Goal: Task Accomplishment & Management: Manage account settings

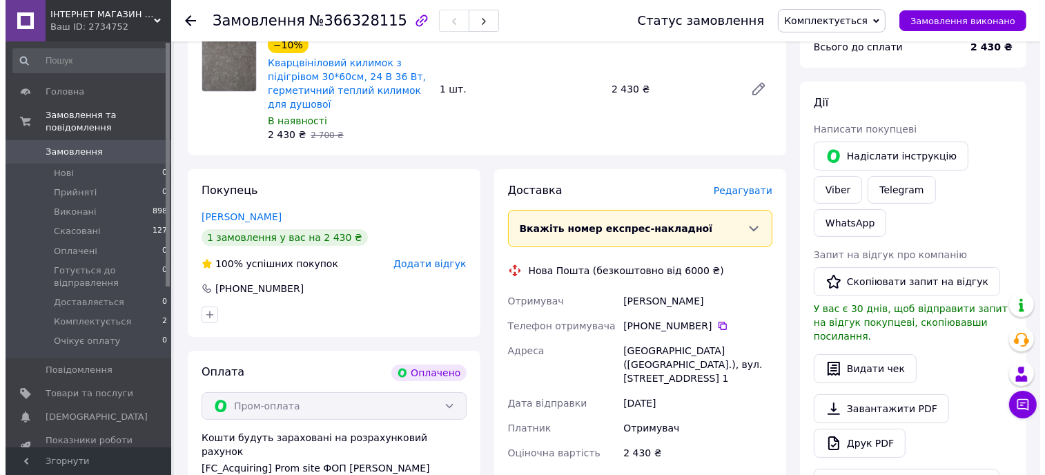
scroll to position [207, 0]
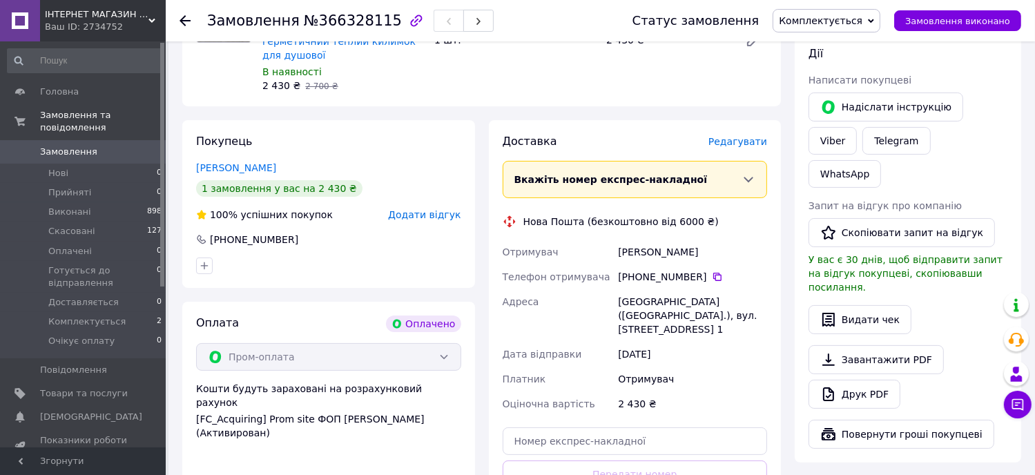
click at [746, 138] on span "Редагувати" at bounding box center [737, 141] width 59 height 11
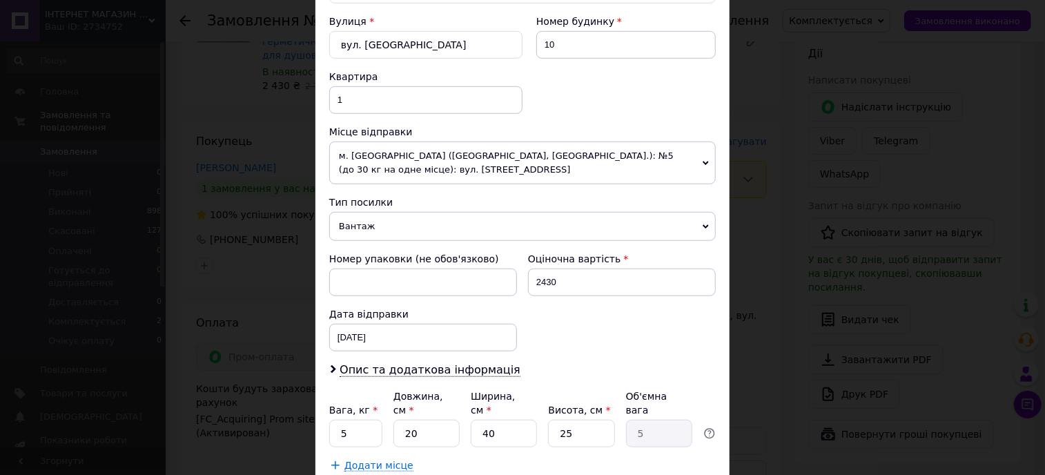
scroll to position [483, 0]
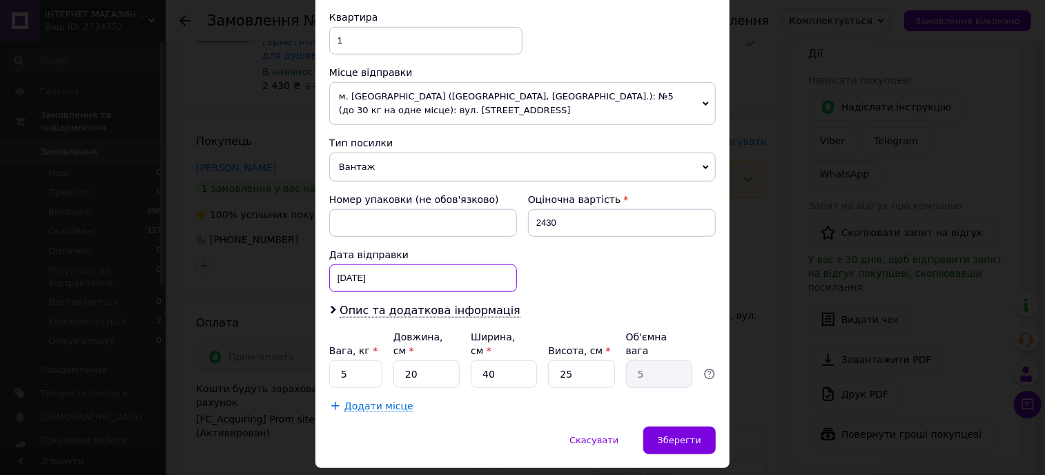
click at [392, 275] on div "[DATE] < 2025 > < Октябрь > Пн Вт Ср Чт Пт Сб Вс 29 30 1 2 3 4 5 6 7 8 9 10 11 …" at bounding box center [423, 278] width 188 height 28
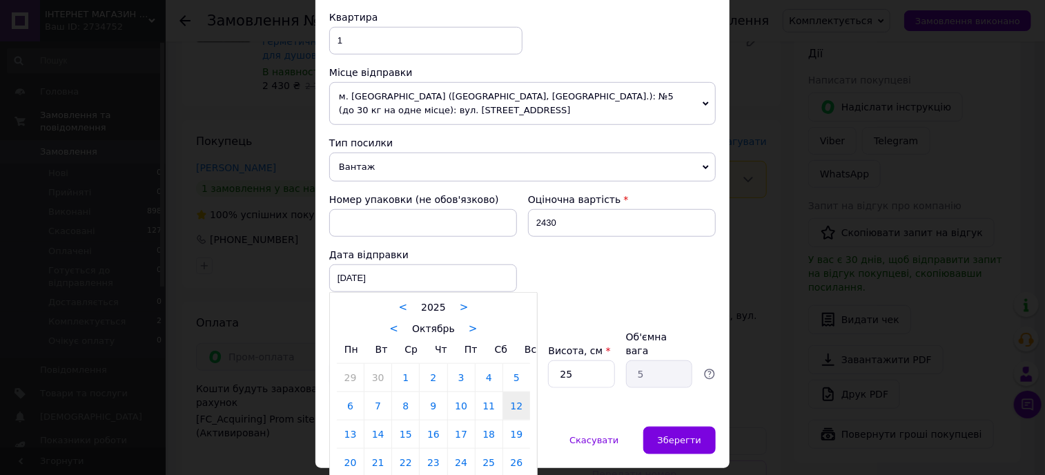
click at [343, 429] on link "13" at bounding box center [350, 434] width 27 height 28
type input "[DATE]"
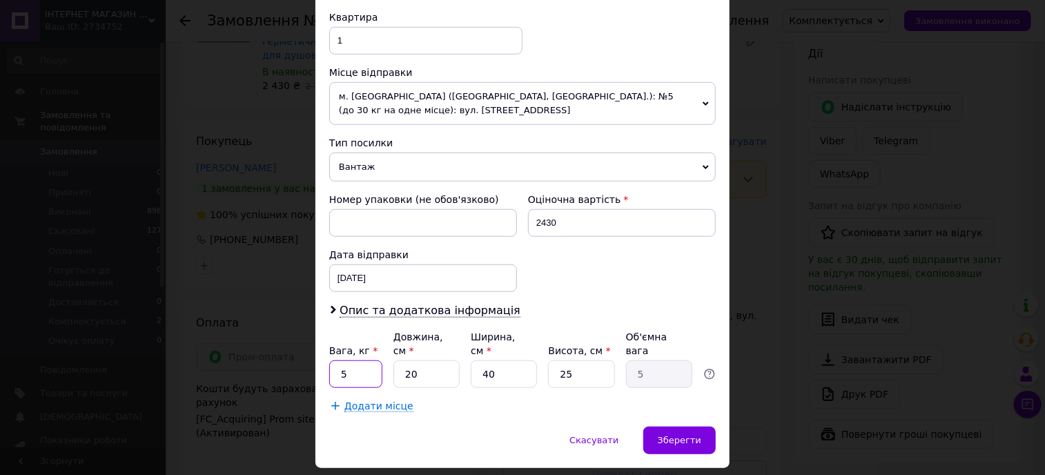
click at [350, 360] on input "5" at bounding box center [355, 374] width 53 height 28
type input "2"
click at [438, 360] on input "20" at bounding box center [427, 374] width 66 height 28
type input "2"
type input "0.5"
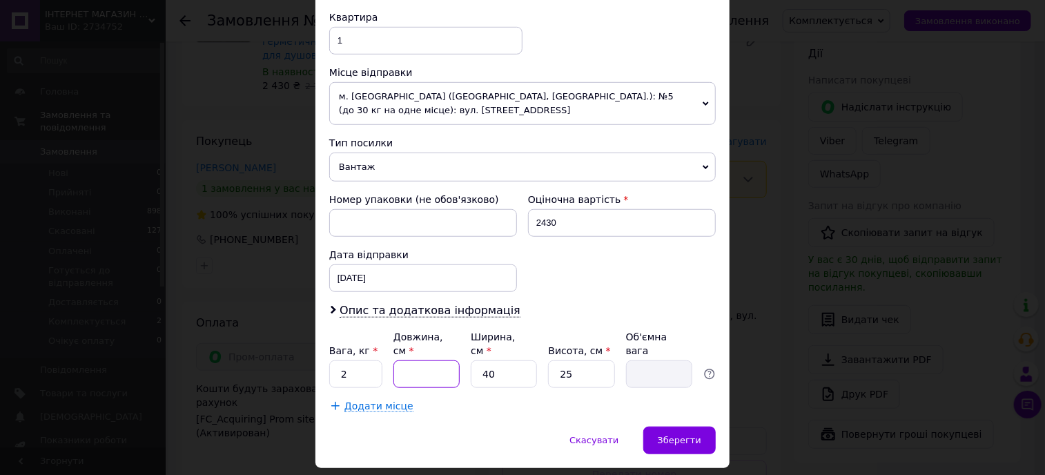
type input "6"
type input "1.5"
type input "63"
type input "15.75"
type input "63"
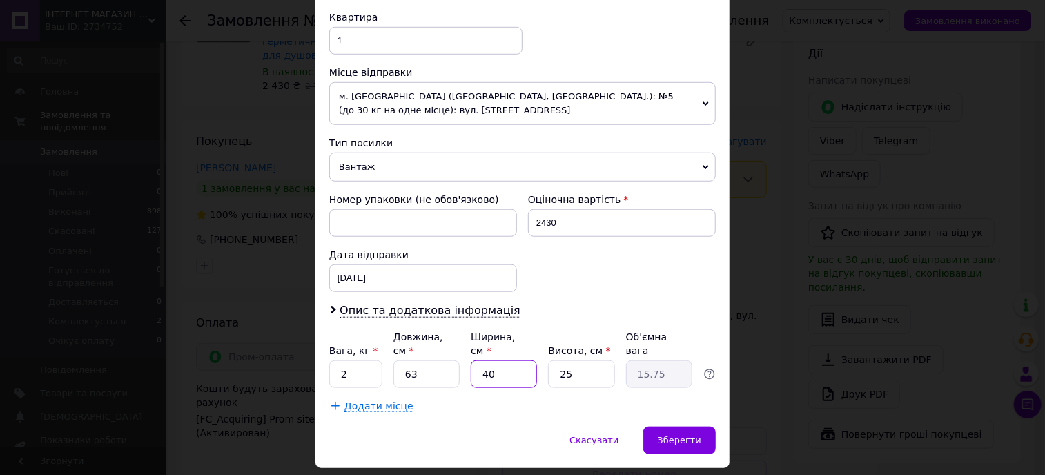
click at [514, 368] on input "40" at bounding box center [504, 374] width 66 height 28
type input "4"
type input "1.58"
type input "3"
type input "1.18"
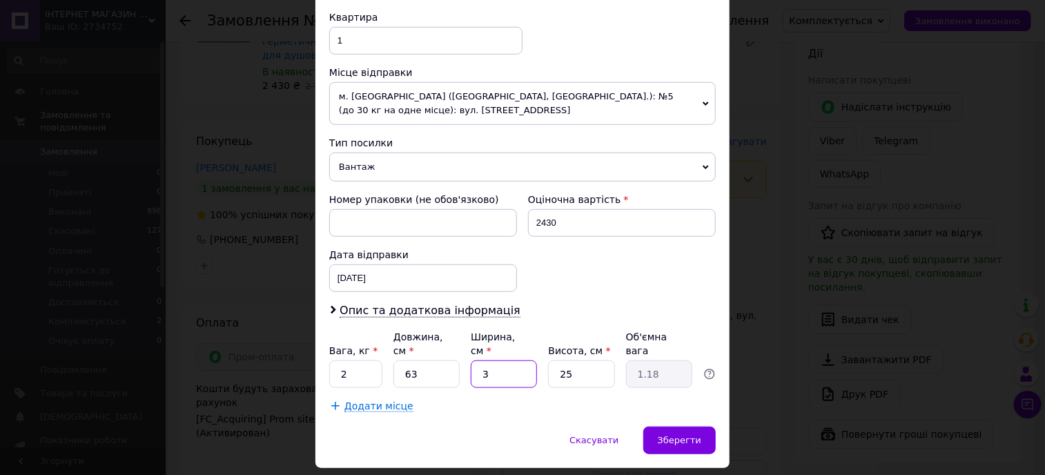
type input "32"
type input "12.6"
type input "32"
click at [582, 360] on input "25" at bounding box center [581, 374] width 66 height 28
type input "2"
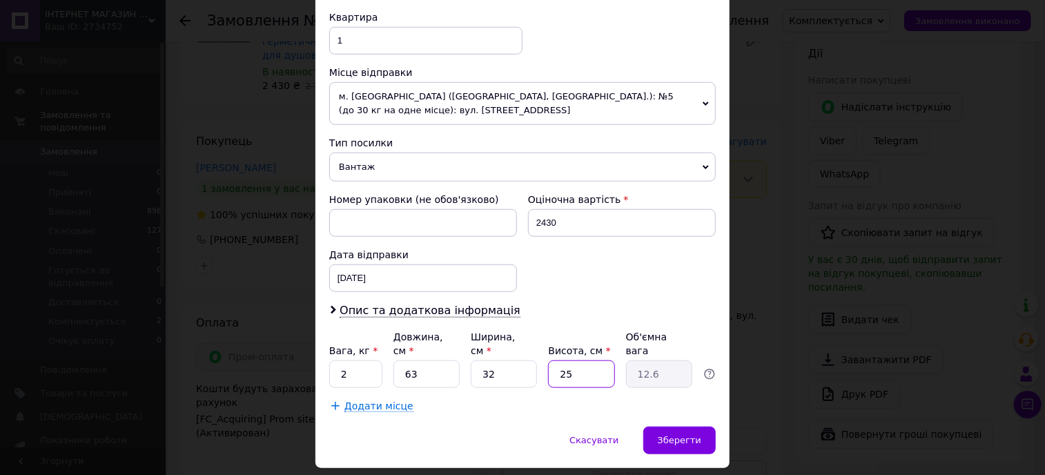
type input "1.01"
type input "7"
type input "3.53"
type input "7"
click at [680, 435] on span "Зберегти" at bounding box center [679, 440] width 43 height 10
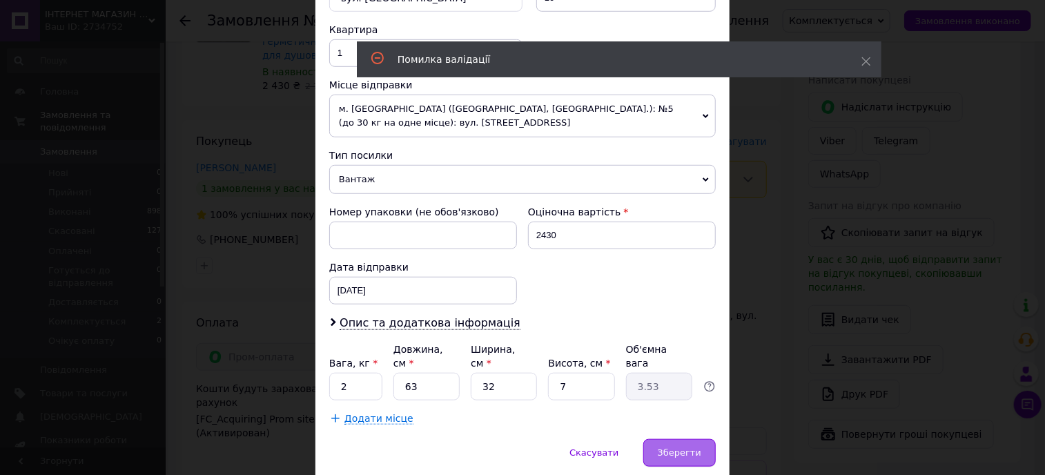
scroll to position [63, 0]
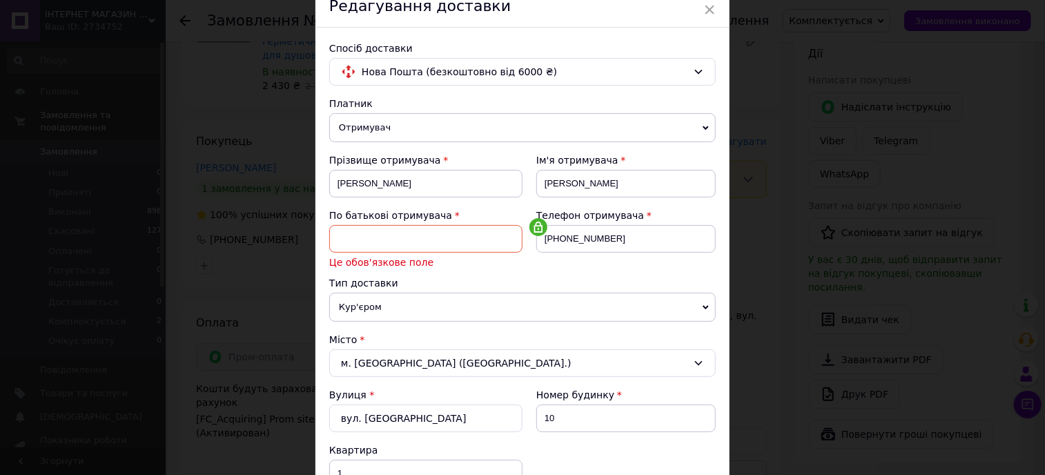
click at [431, 223] on div "По батькові отримувача Це обов'язкове поле" at bounding box center [425, 239] width 193 height 61
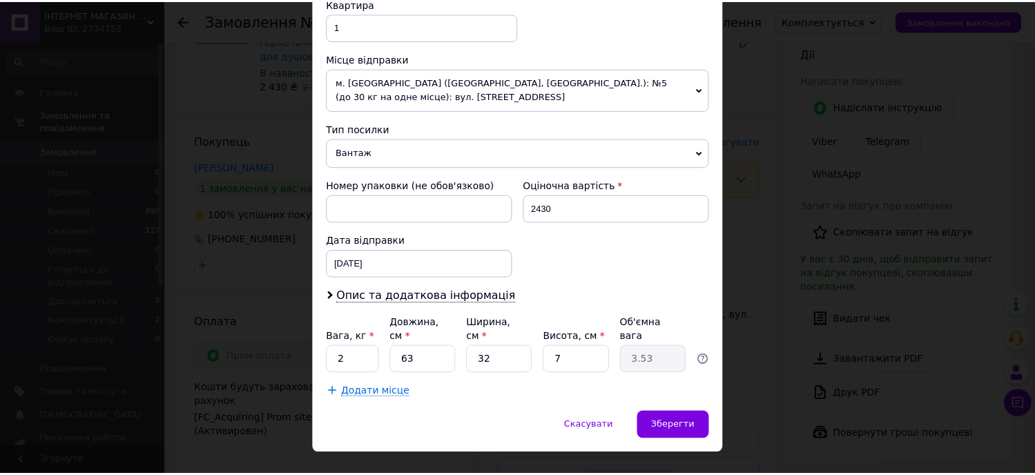
scroll to position [507, 0]
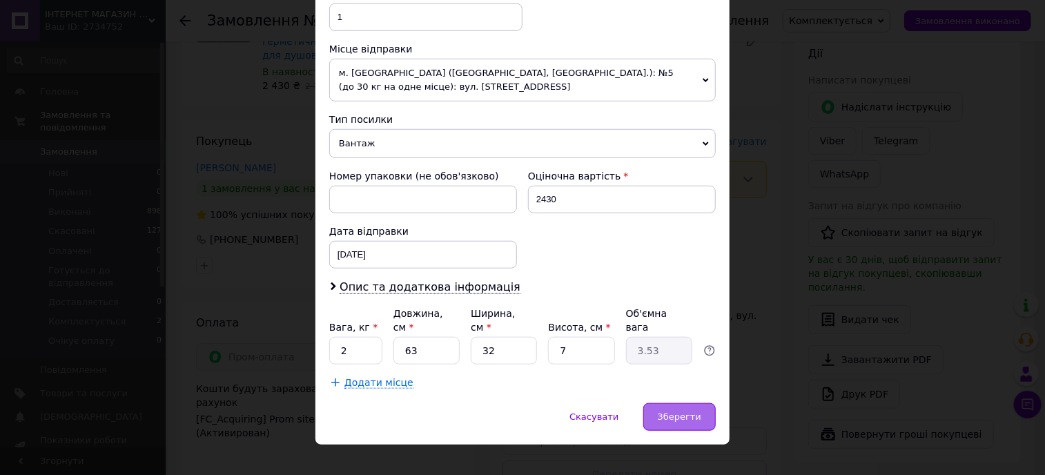
type input "Владимирович"
click at [688, 411] on span "Зберегти" at bounding box center [679, 416] width 43 height 10
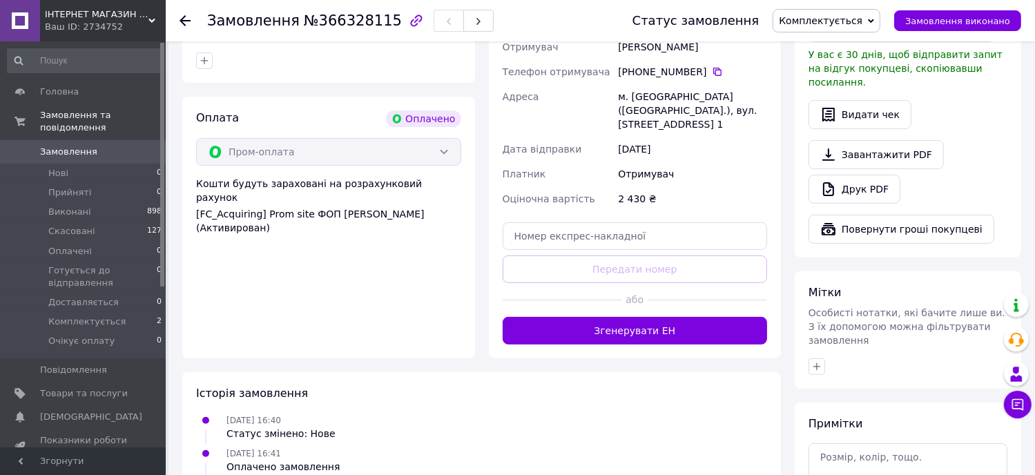
scroll to position [414, 0]
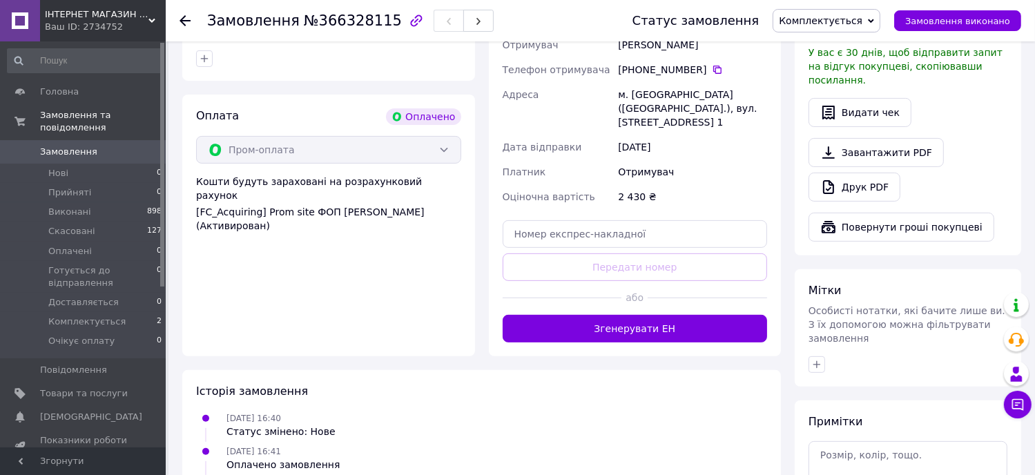
click at [851, 20] on span "Комплектується" at bounding box center [821, 20] width 84 height 11
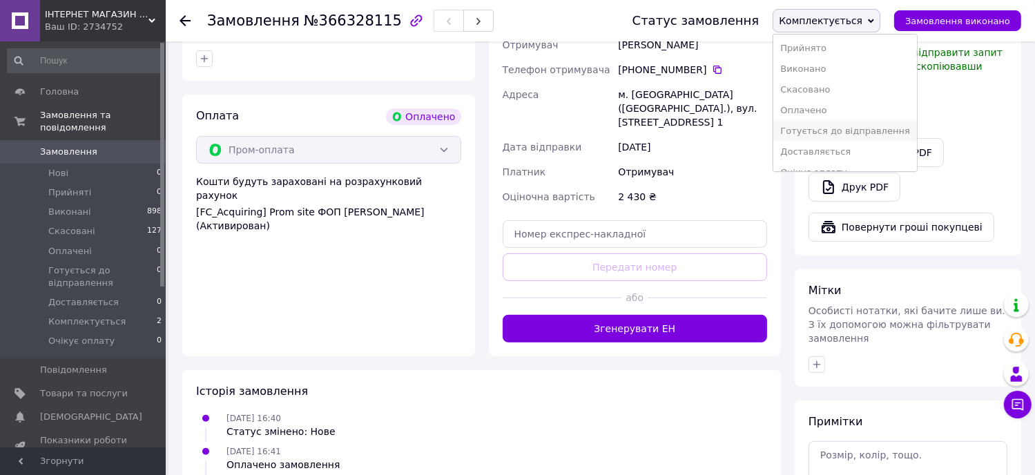
click at [862, 135] on li "Готується до відправлення" at bounding box center [844, 131] width 143 height 21
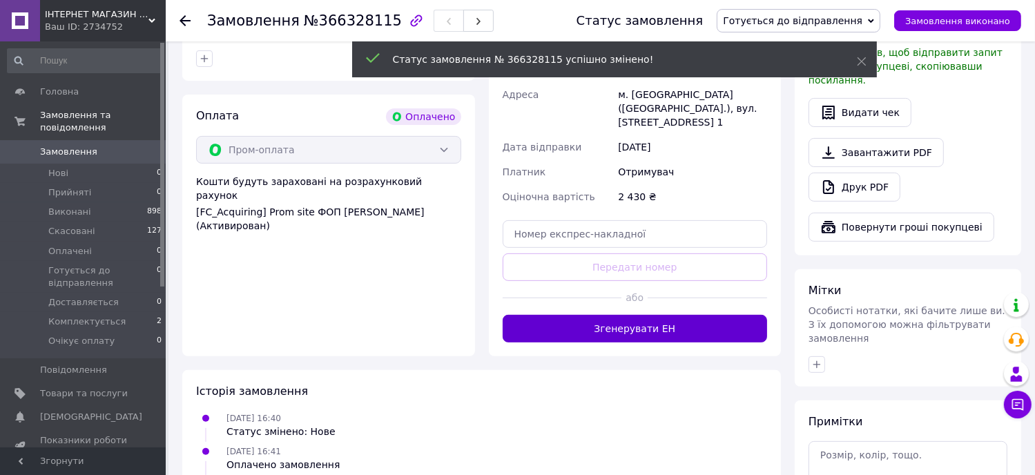
click at [636, 321] on button "Згенерувати ЕН" at bounding box center [635, 329] width 265 height 28
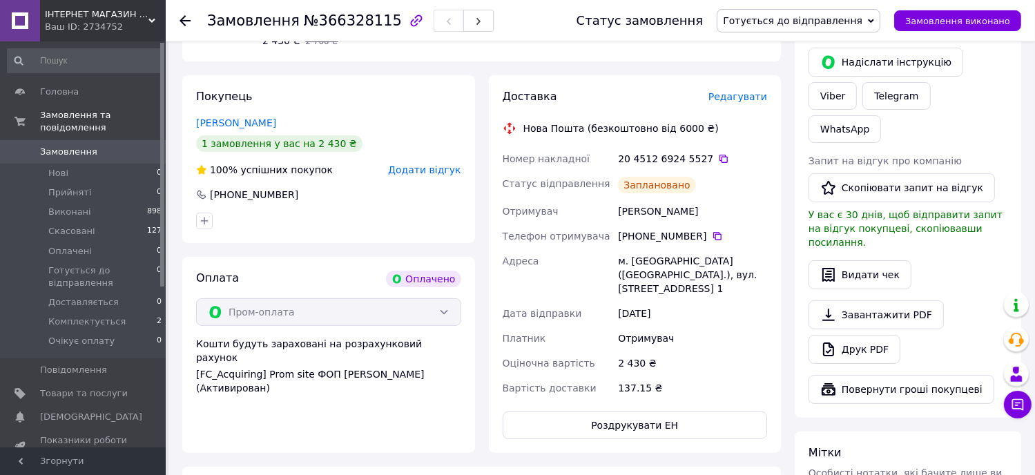
scroll to position [276, 0]
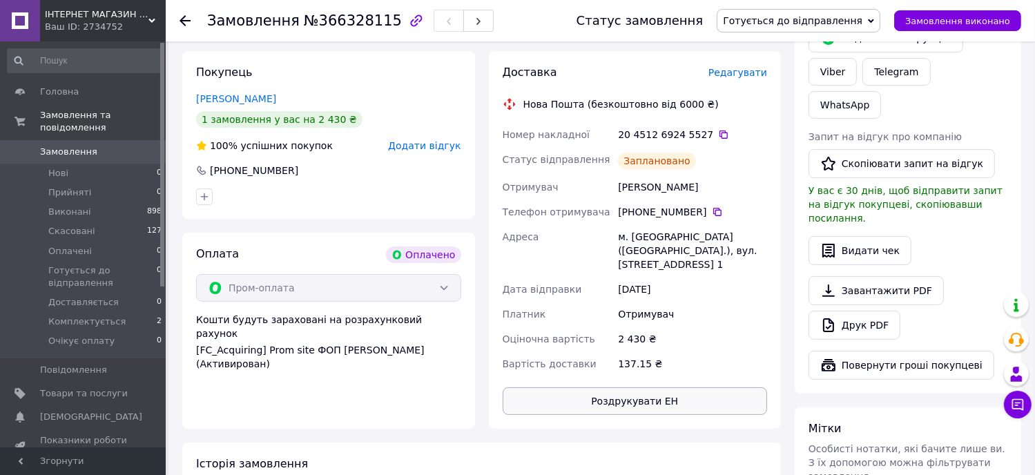
click at [643, 387] on button "Роздрукувати ЕН" at bounding box center [635, 401] width 265 height 28
